Goal: Task Accomplishment & Management: Manage account settings

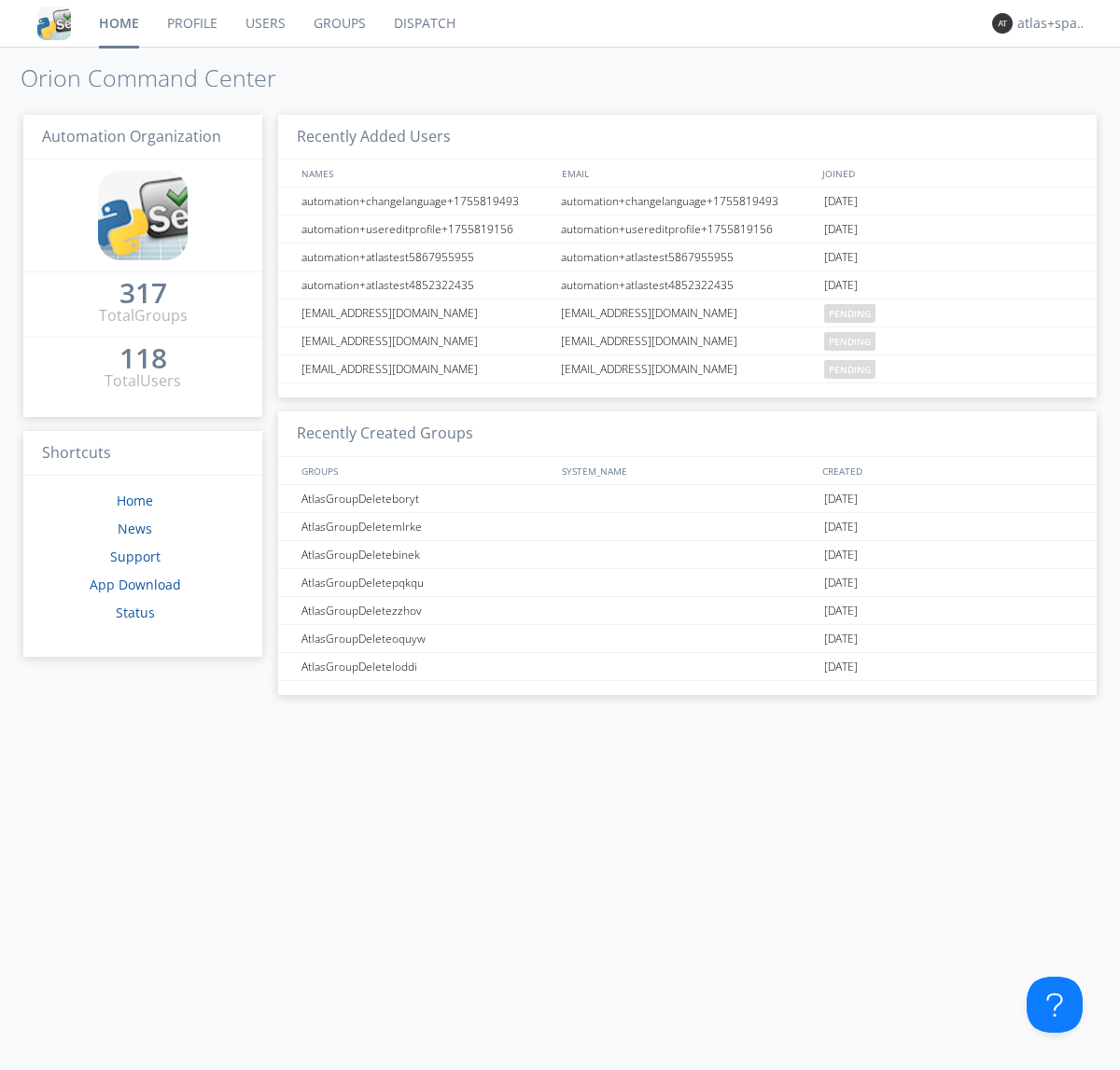
click at [423, 23] on link "Dispatch" at bounding box center [424, 23] width 90 height 47
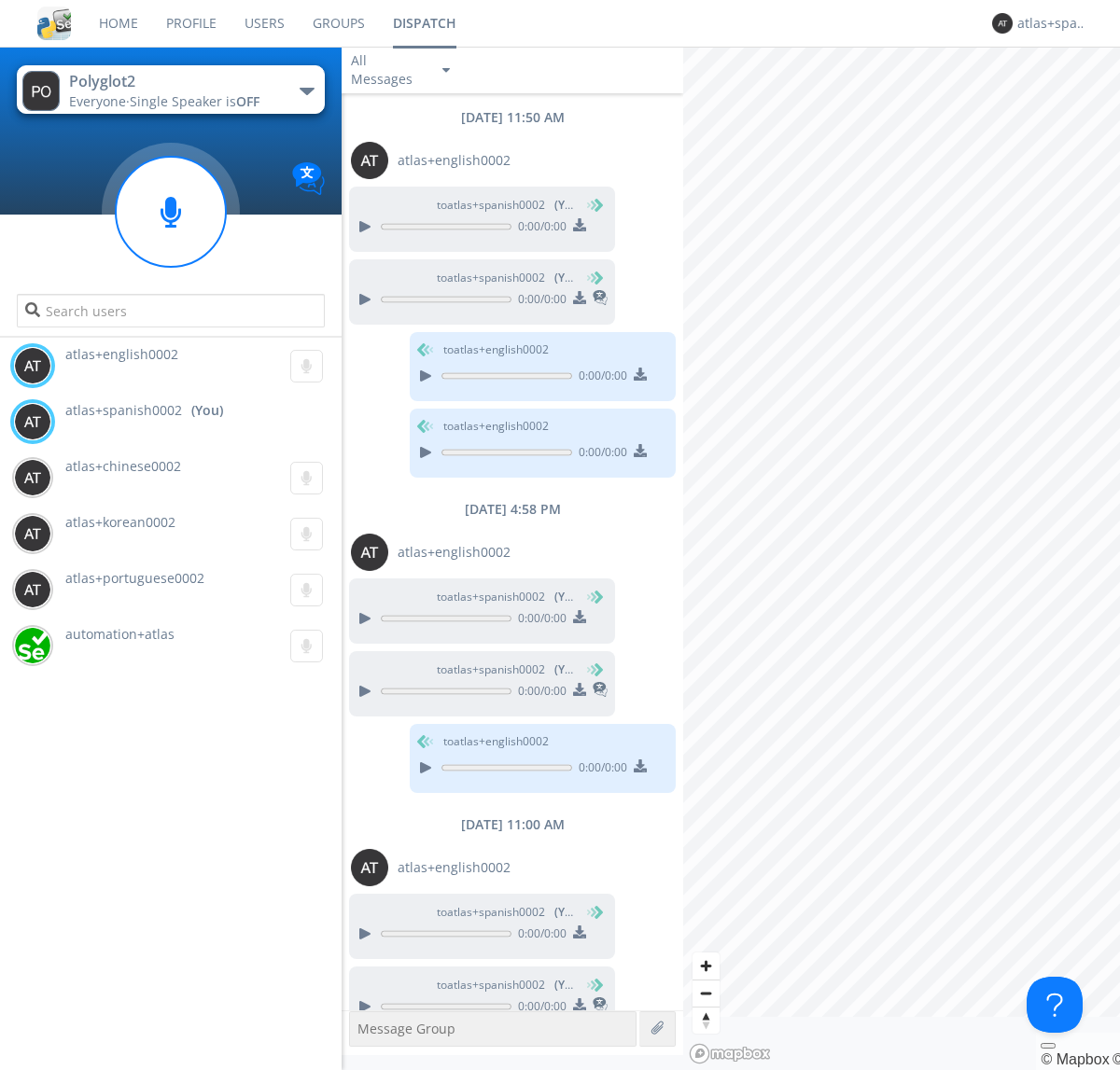
scroll to position [50, 0]
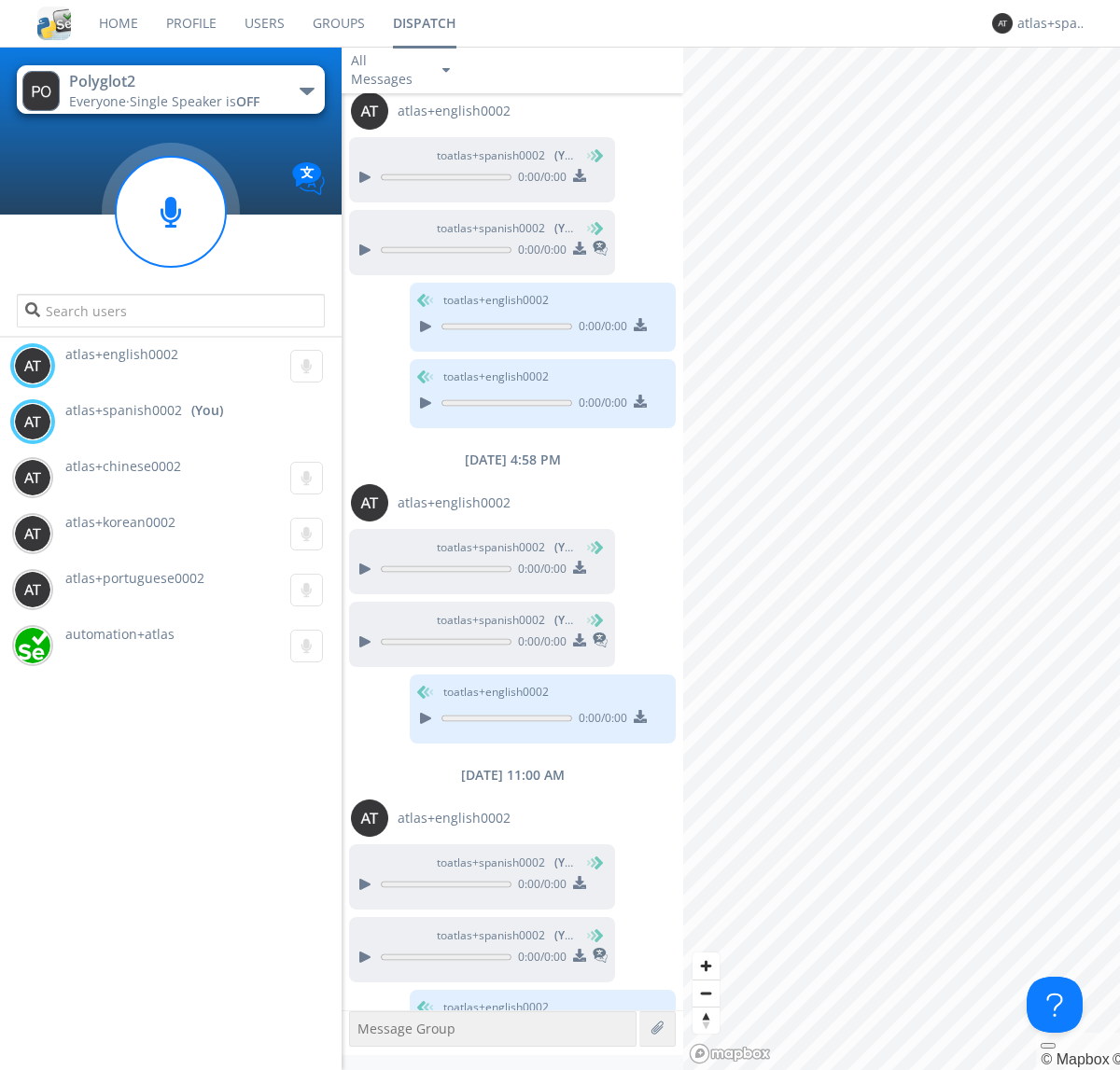
click at [306, 91] on div "button" at bounding box center [307, 91] width 15 height 7
click at [0, 0] on span "Polyglot3" at bounding box center [0, 0] width 0 height 0
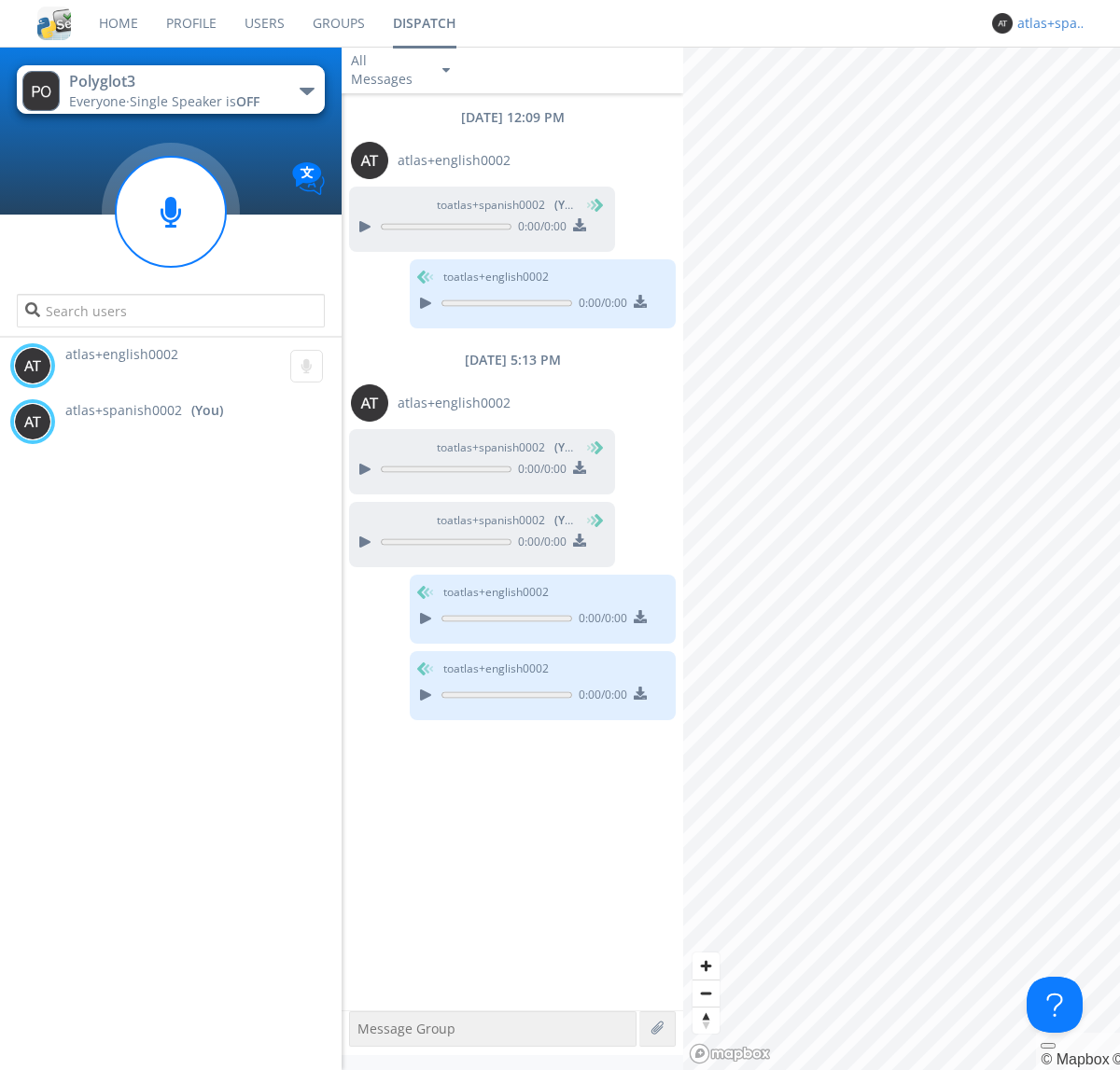
click at [1047, 23] on div "atlas+spanish0002" at bounding box center [1052, 23] width 70 height 19
click at [1061, 98] on div "Log Out" at bounding box center [1061, 99] width 97 height 34
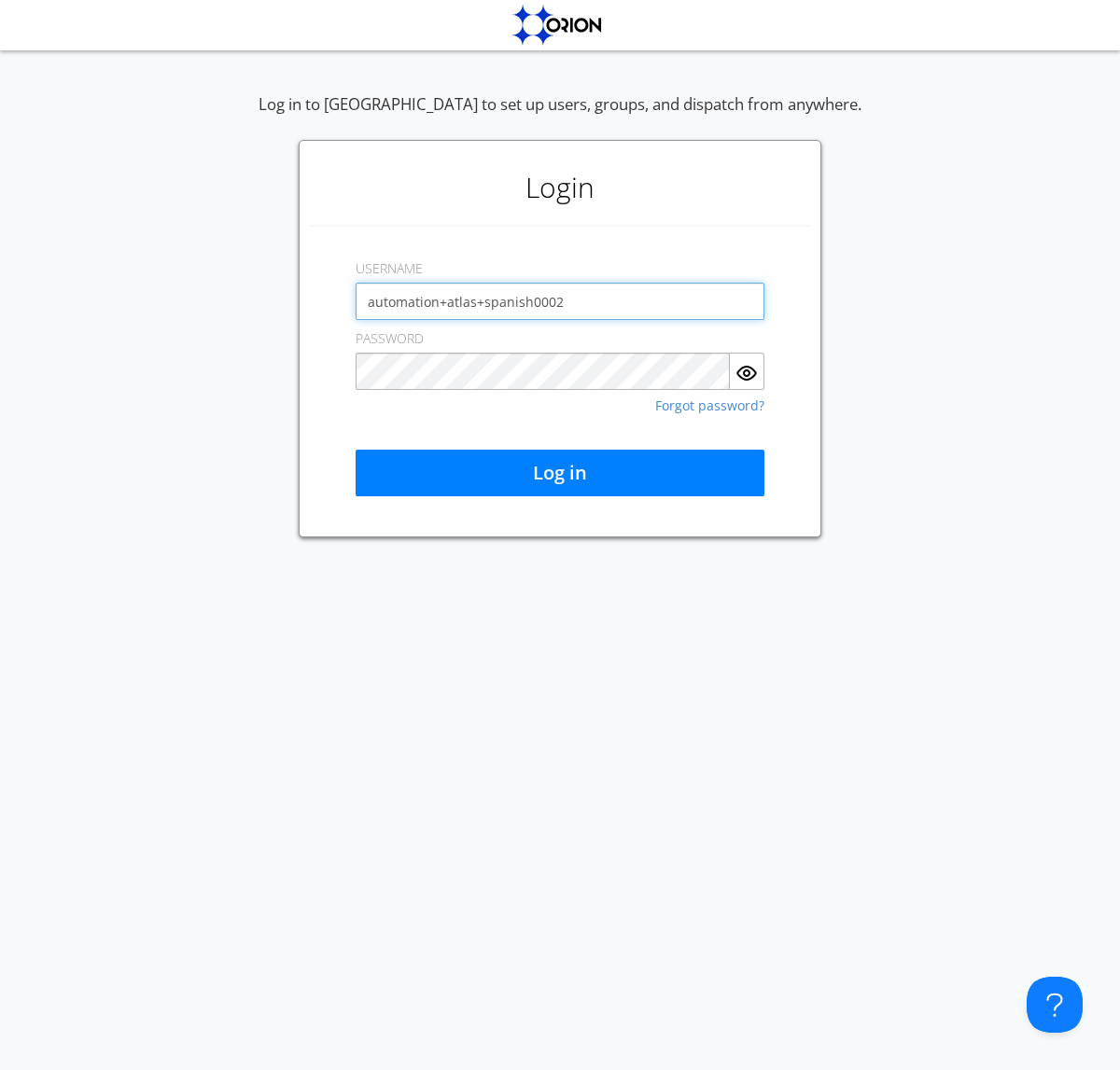
type input "automation+atlas+spanish0002"
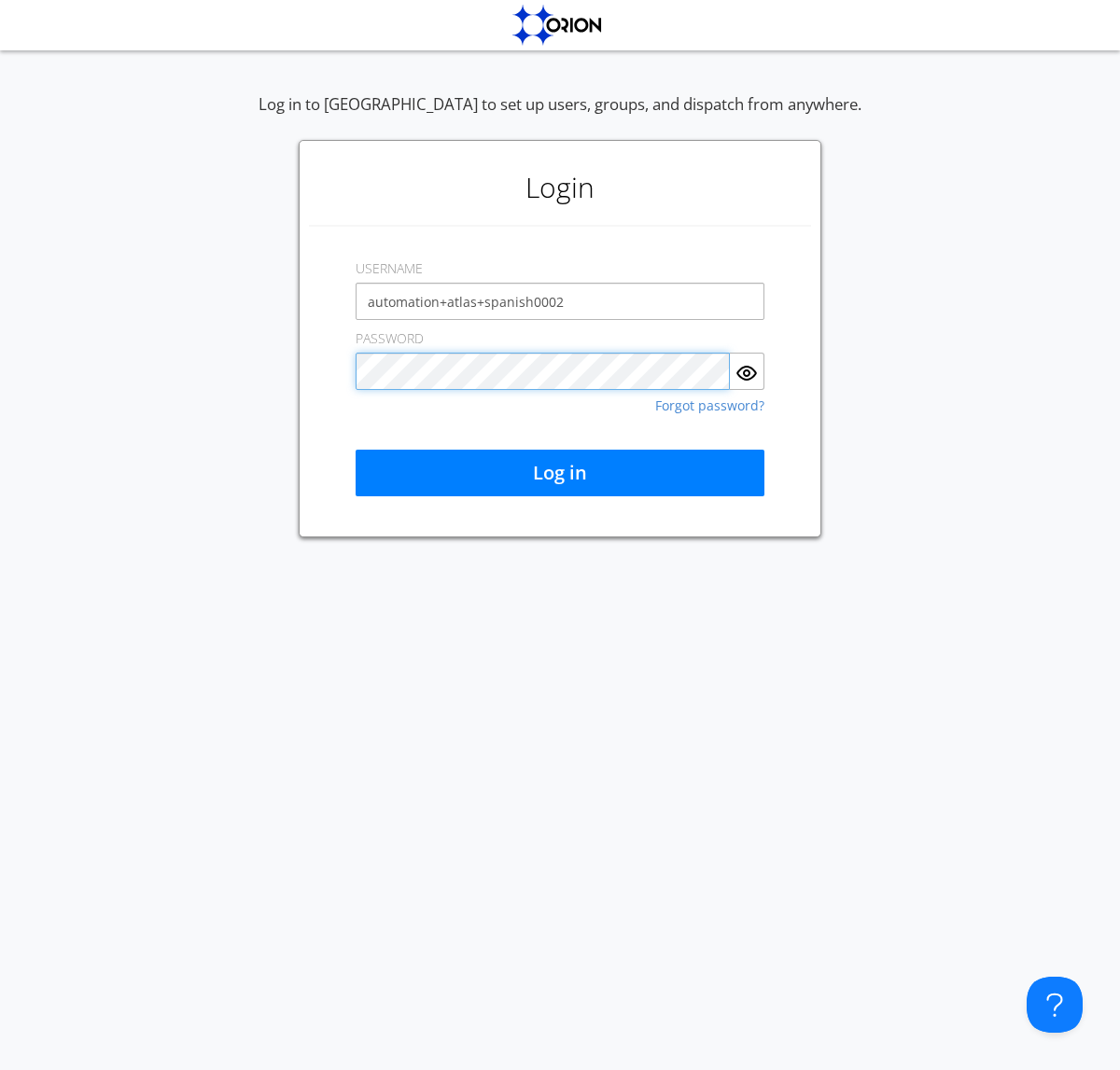
click at [560, 473] on button "Log in" at bounding box center [560, 473] width 408 height 47
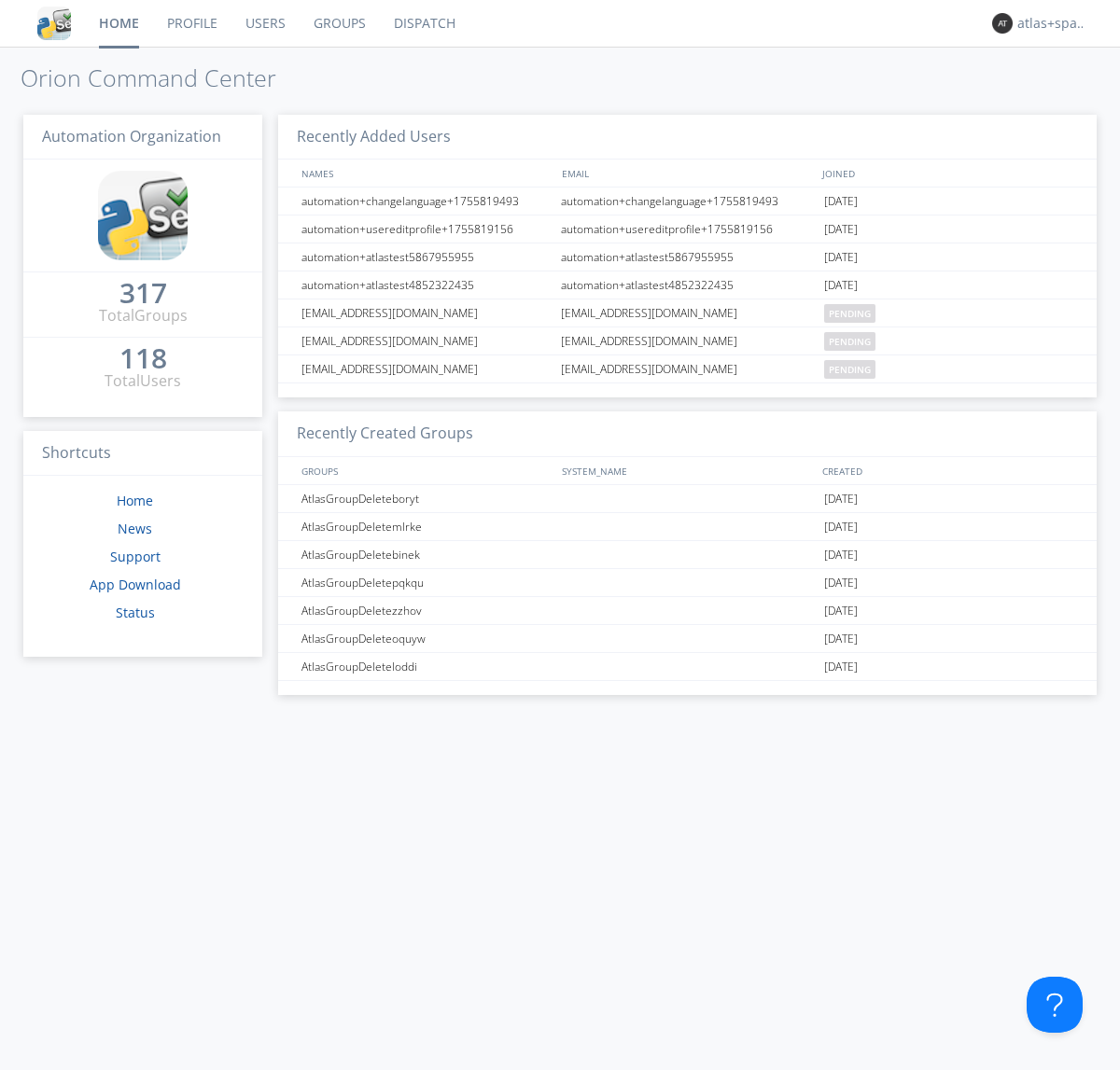
click at [423, 23] on link "Dispatch" at bounding box center [424, 23] width 90 height 47
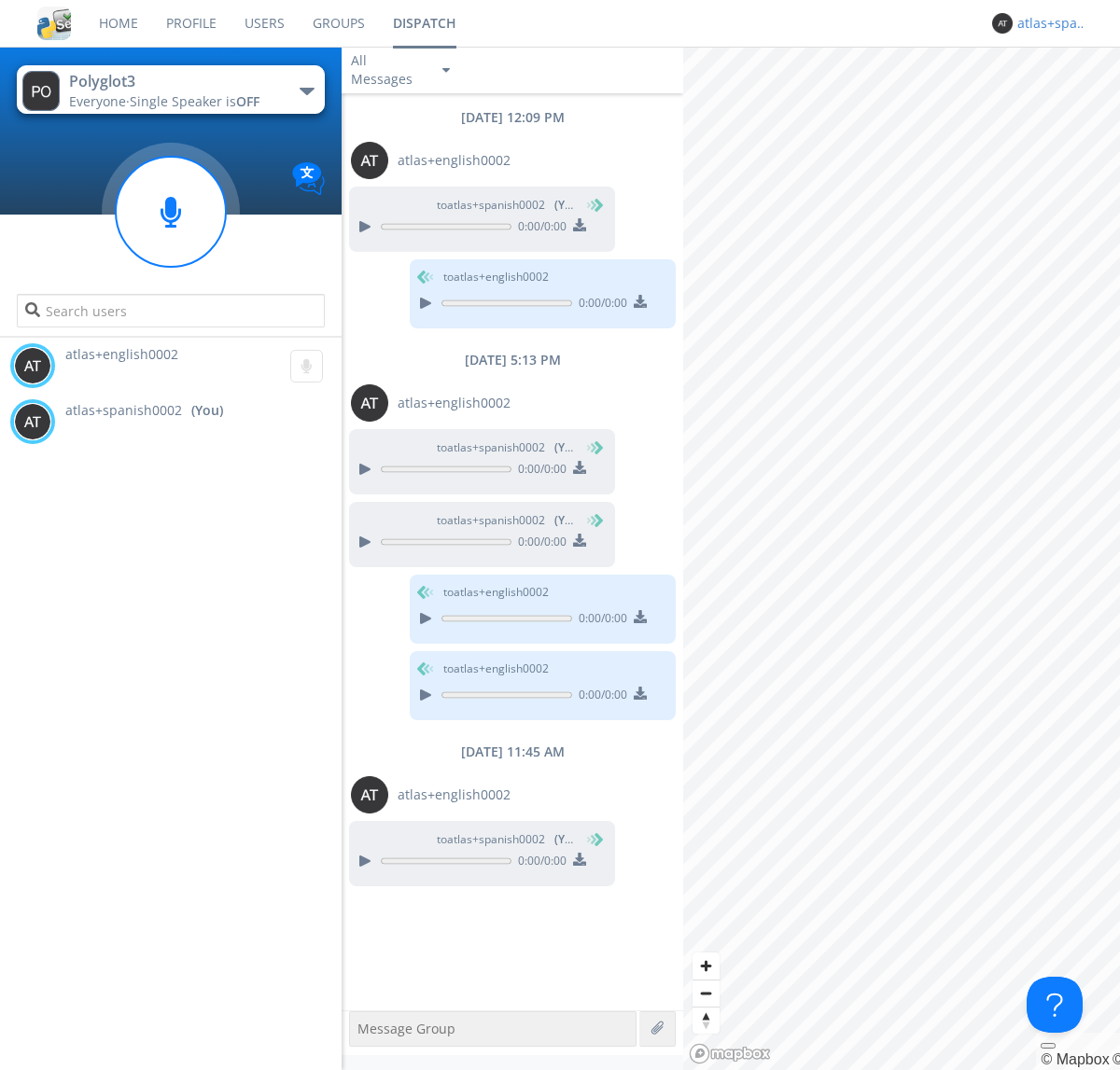
click at [1047, 23] on div "atlas+spanish0002" at bounding box center [1052, 23] width 70 height 19
